Goal: Task Accomplishment & Management: Use online tool/utility

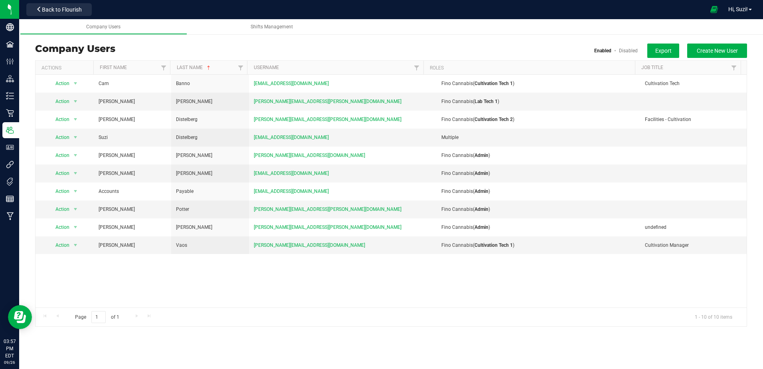
click at [77, 0] on nav "Fino Cannabis Back to Flourish Hi, Suzi!" at bounding box center [391, 9] width 744 height 19
click at [75, 8] on span "Back to Flourish" at bounding box center [62, 9] width 40 height 6
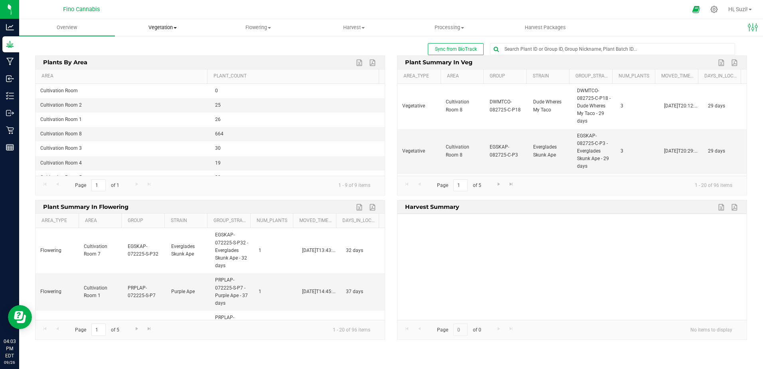
click at [175, 29] on span "Vegetation" at bounding box center [162, 27] width 95 height 7
click at [266, 27] on span "Flowering" at bounding box center [258, 27] width 95 height 7
click at [263, 71] on li "Flowering plants" at bounding box center [258, 68] width 96 height 10
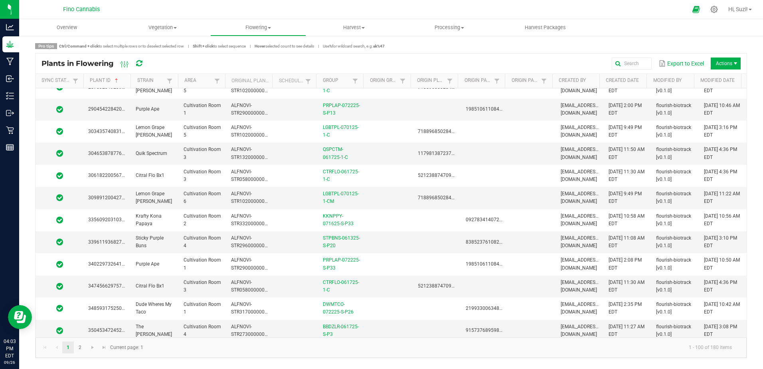
scroll to position [1277, 0]
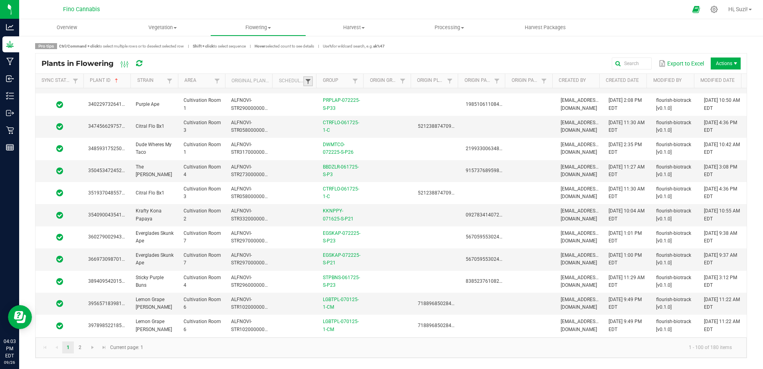
click at [310, 83] on span at bounding box center [308, 81] width 6 height 6
click at [319, 123] on li "Not Scheduled" at bounding box center [346, 125] width 77 height 10
checkbox Scheduled "true"
click at [365, 142] on button "Filter" at bounding box center [371, 143] width 40 height 18
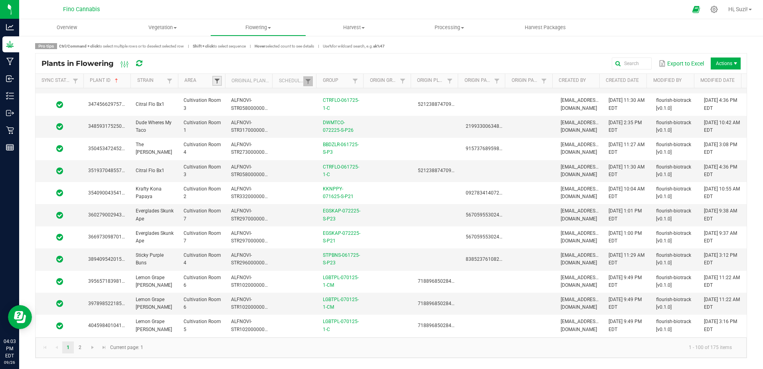
click at [217, 83] on span at bounding box center [217, 81] width 6 height 6
click at [225, 136] on li "Cultivation Room 3" at bounding box center [255, 135] width 77 height 10
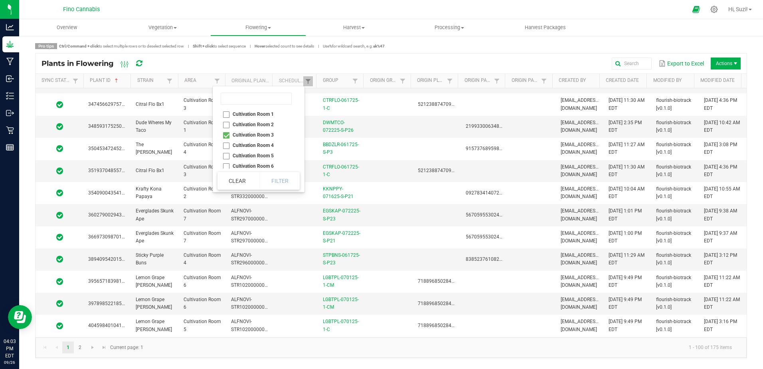
checkbox 3 "true"
click at [279, 178] on button "Filter" at bounding box center [280, 181] width 40 height 18
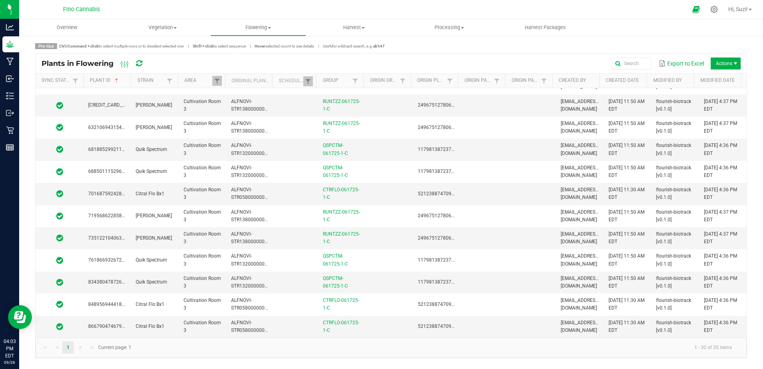
scroll to position [414, 0]
click at [334, 82] on link "Group" at bounding box center [337, 80] width 28 height 6
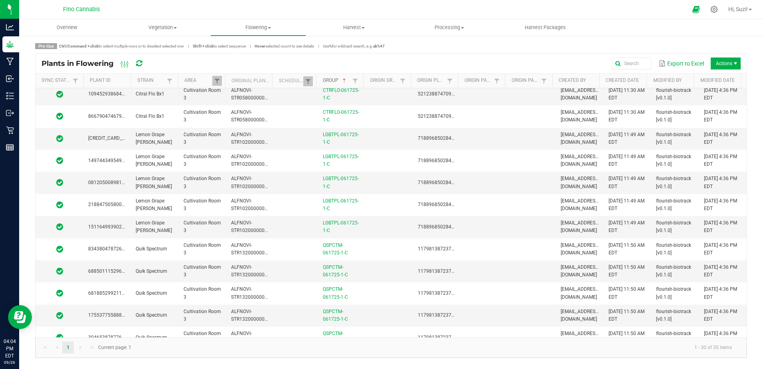
scroll to position [200, 0]
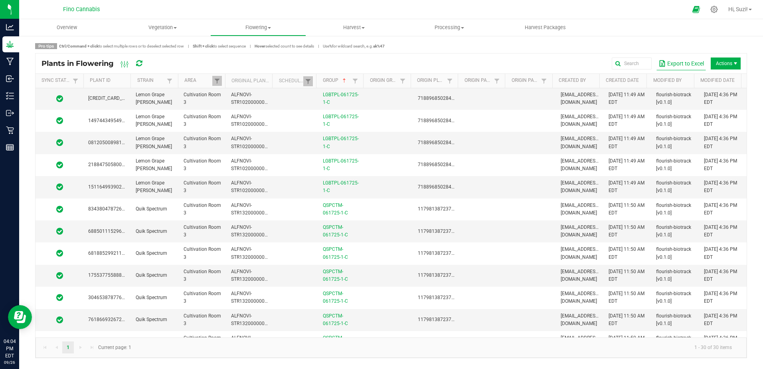
click at [686, 59] on button "Export to Excel" at bounding box center [680, 64] width 49 height 14
drag, startPoint x: 502, startPoint y: 59, endPoint x: 341, endPoint y: 83, distance: 163.3
click at [502, 59] on div "Export to Excel Actions" at bounding box center [448, 64] width 585 height 14
click at [217, 81] on span at bounding box center [217, 81] width 6 height 6
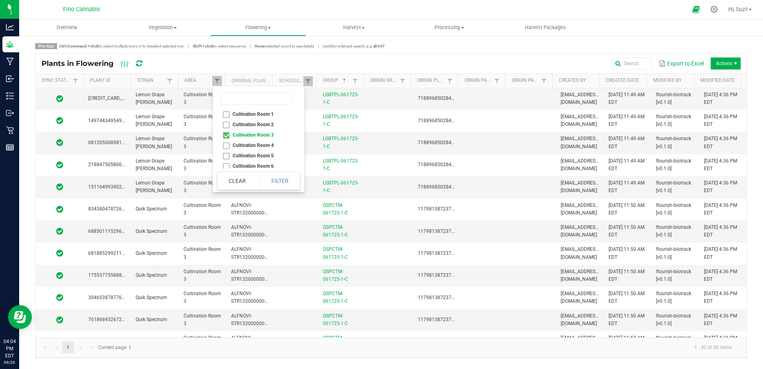
click at [228, 146] on li "Cultivation Room 4" at bounding box center [255, 145] width 77 height 10
checkbox 4 "true"
click at [226, 136] on li "Cultivation Room 3" at bounding box center [255, 135] width 77 height 10
checkbox 3 "false"
click at [277, 182] on button "Filter" at bounding box center [280, 181] width 40 height 18
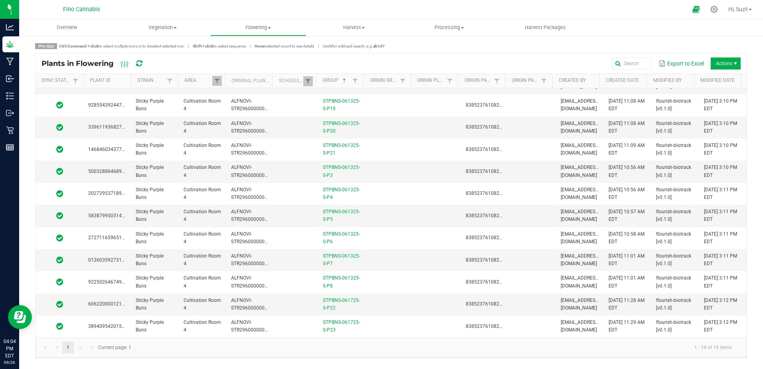
scroll to position [171, 0]
click at [330, 82] on link "Group" at bounding box center [337, 80] width 28 height 6
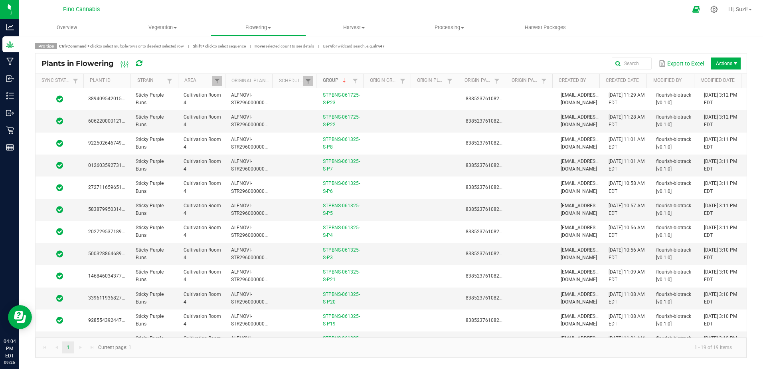
click at [330, 81] on link "Group" at bounding box center [337, 80] width 28 height 6
click at [335, 81] on link "Group" at bounding box center [337, 80] width 28 height 6
click at [683, 67] on button "Export to Excel" at bounding box center [680, 64] width 49 height 14
drag, startPoint x: 468, startPoint y: 49, endPoint x: 569, endPoint y: 49, distance: 101.4
click at [468, 49] on div "Pro tips Ctrl/Command + click to select multiple rows or to deselect selected r…" at bounding box center [391, 200] width 712 height 315
